Goal: Information Seeking & Learning: Learn about a topic

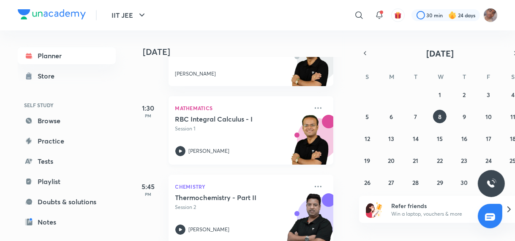
scroll to position [176, 8]
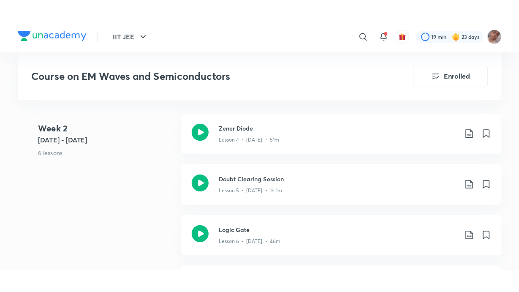
scroll to position [782, 0]
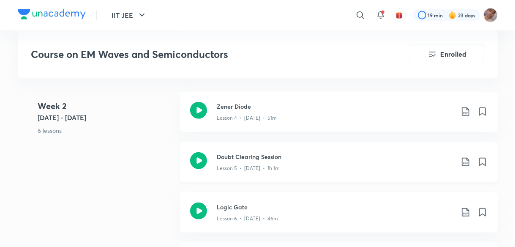
click at [324, 156] on h3 "Doubt Clearing Session" at bounding box center [335, 156] width 237 height 9
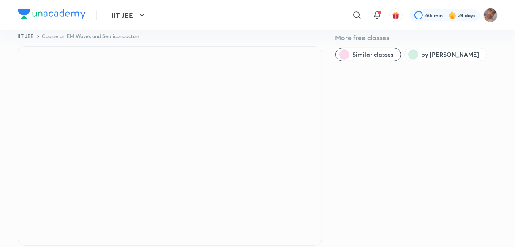
scroll to position [14, 0]
